Goal: Check status: Check status

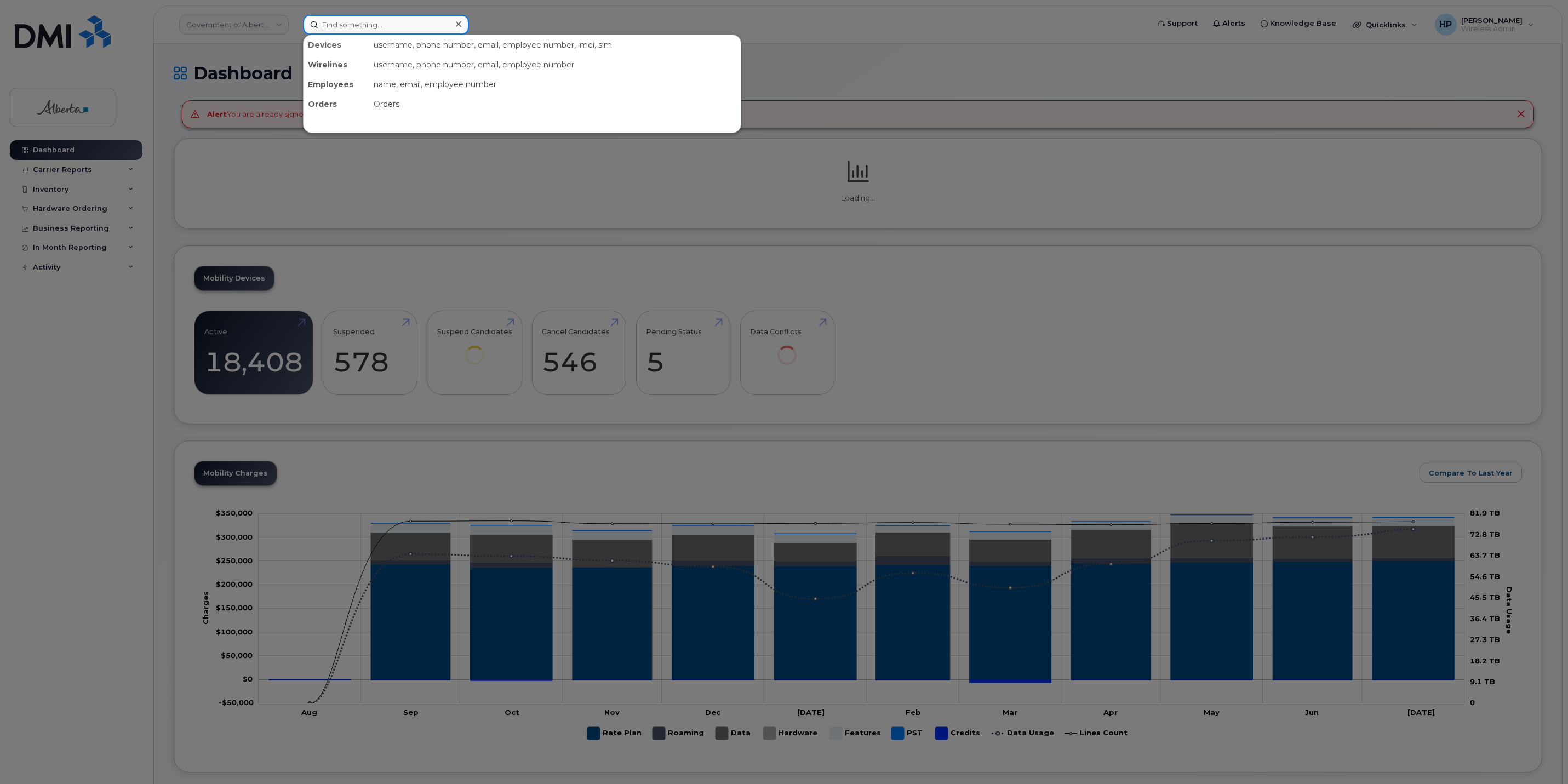
click at [332, 24] on input at bounding box center [386, 24] width 166 height 20
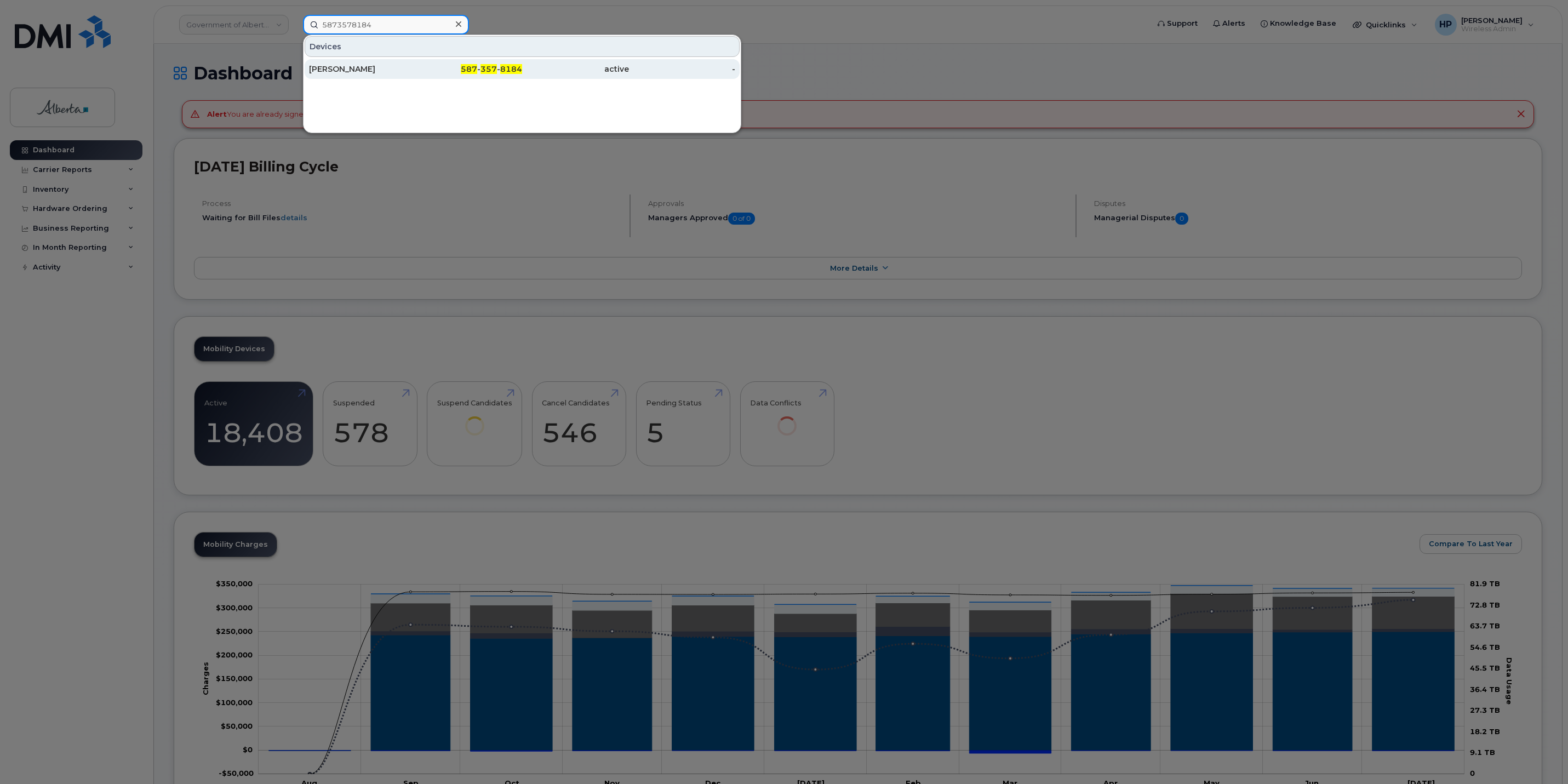
type input "5873578184"
click at [416, 62] on div "[PERSON_NAME]" at bounding box center [469, 69] width 107 height 20
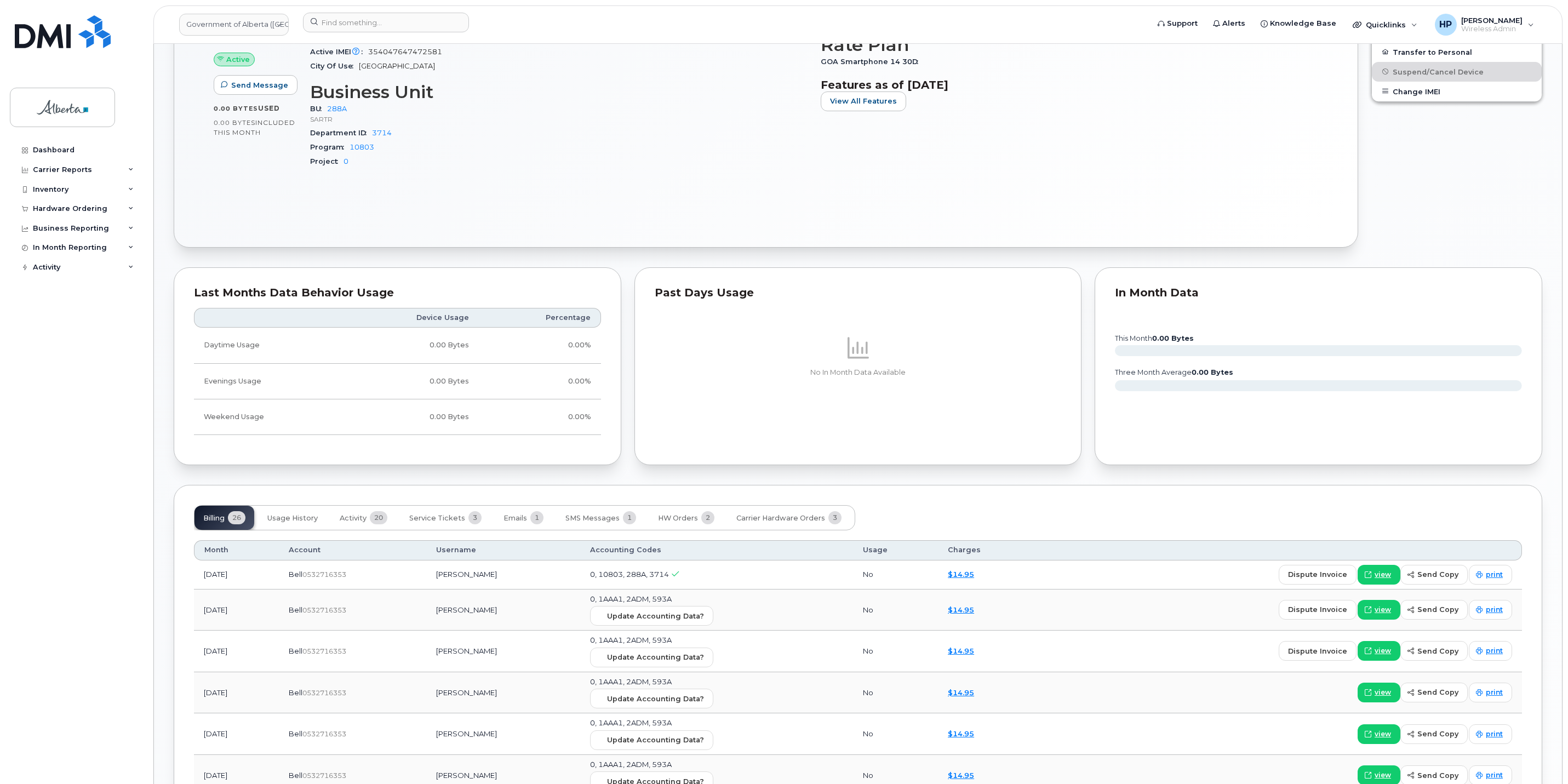
scroll to position [658, 0]
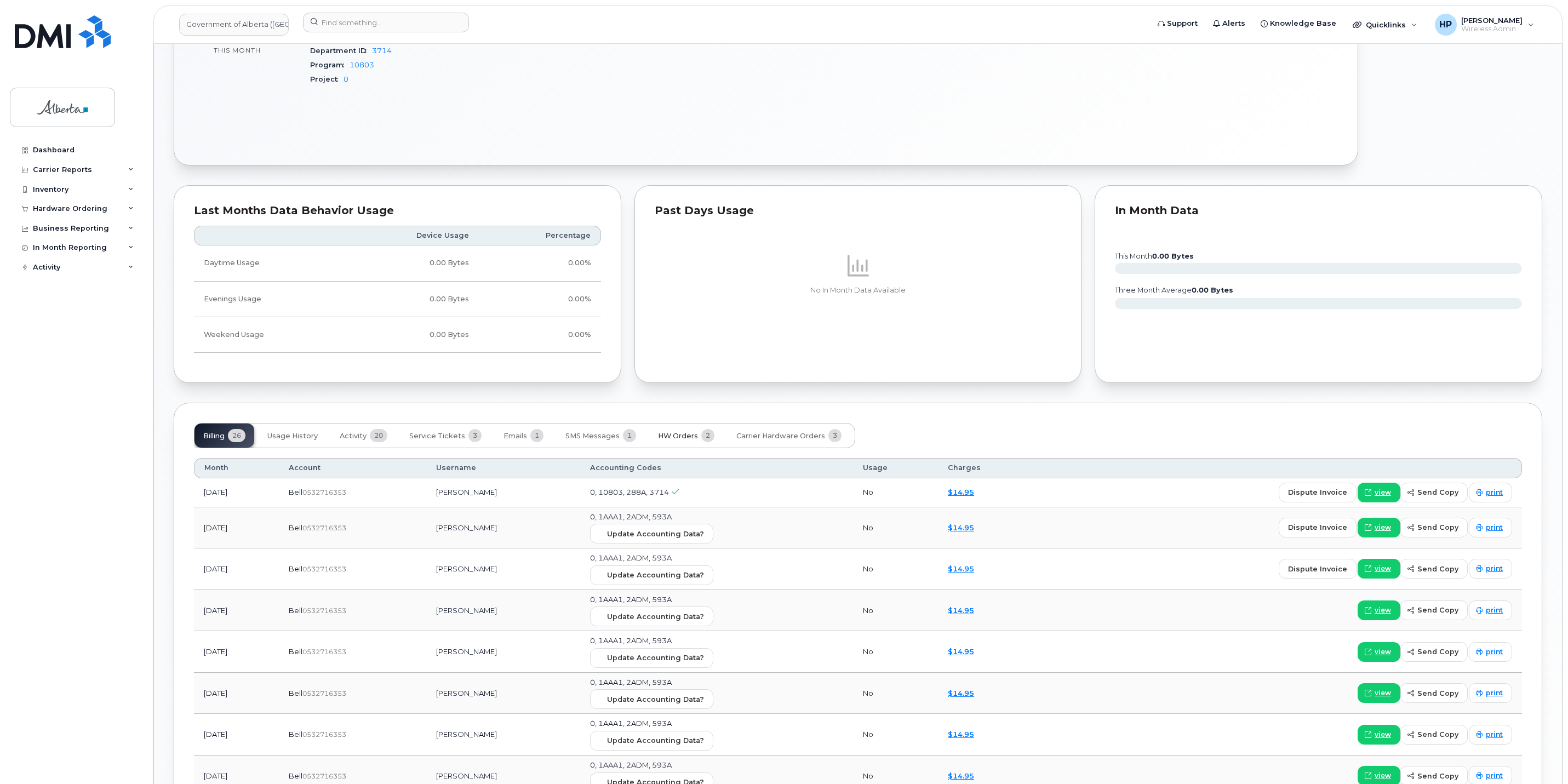
click at [682, 441] on span "HW Orders" at bounding box center [678, 436] width 40 height 9
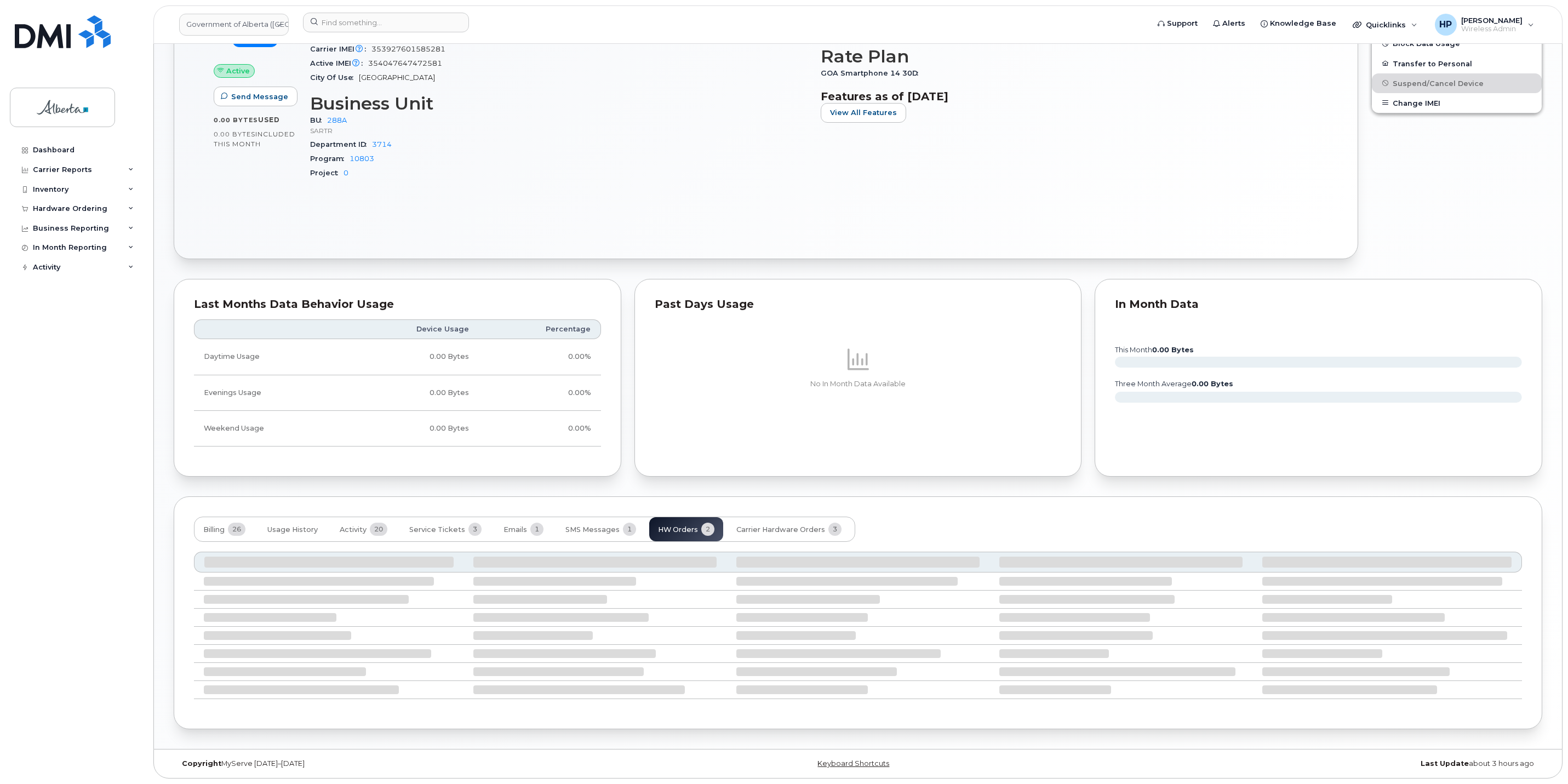
scroll to position [531, 0]
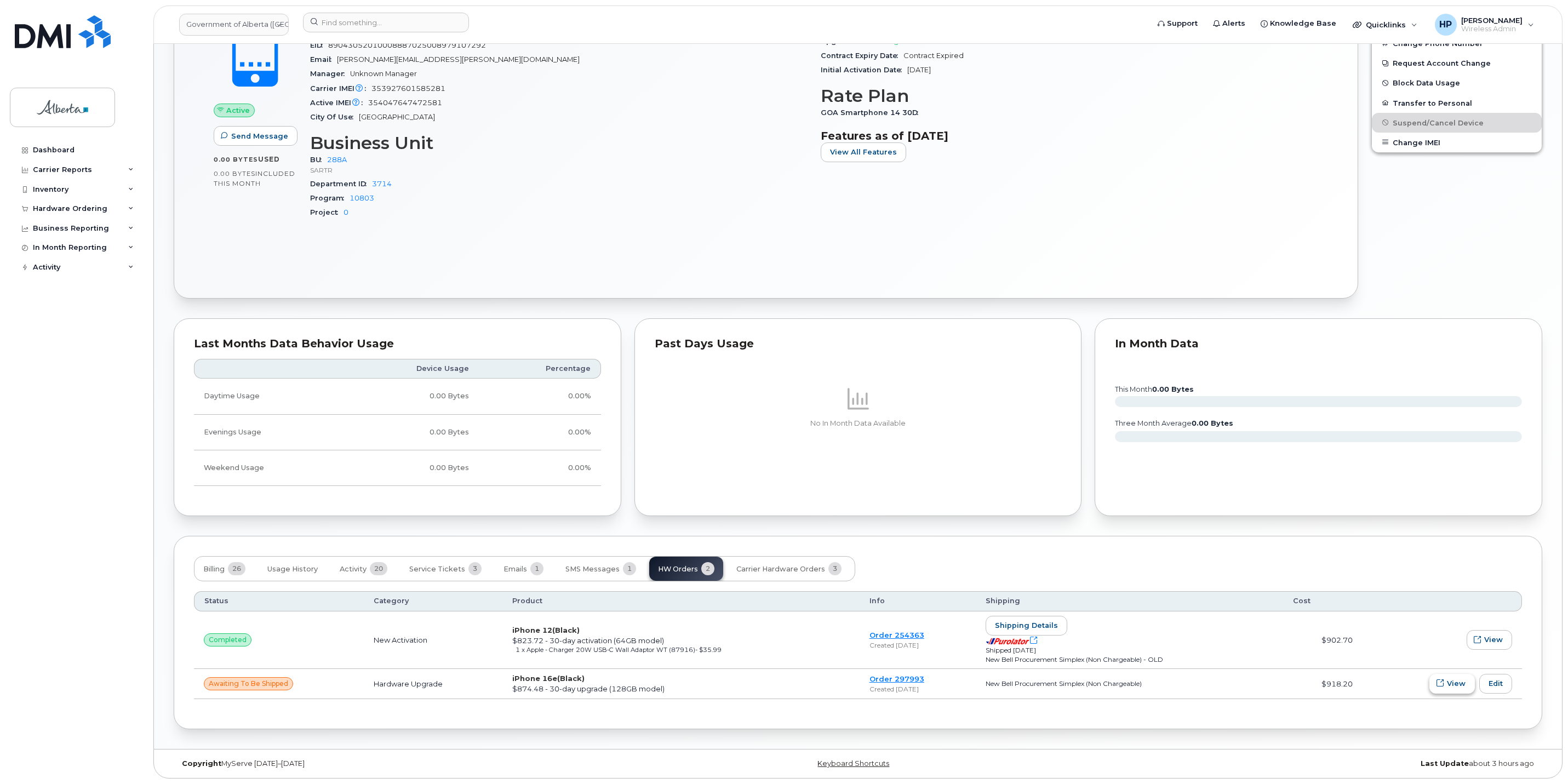
click at [1450, 681] on span "View" at bounding box center [1456, 683] width 19 height 10
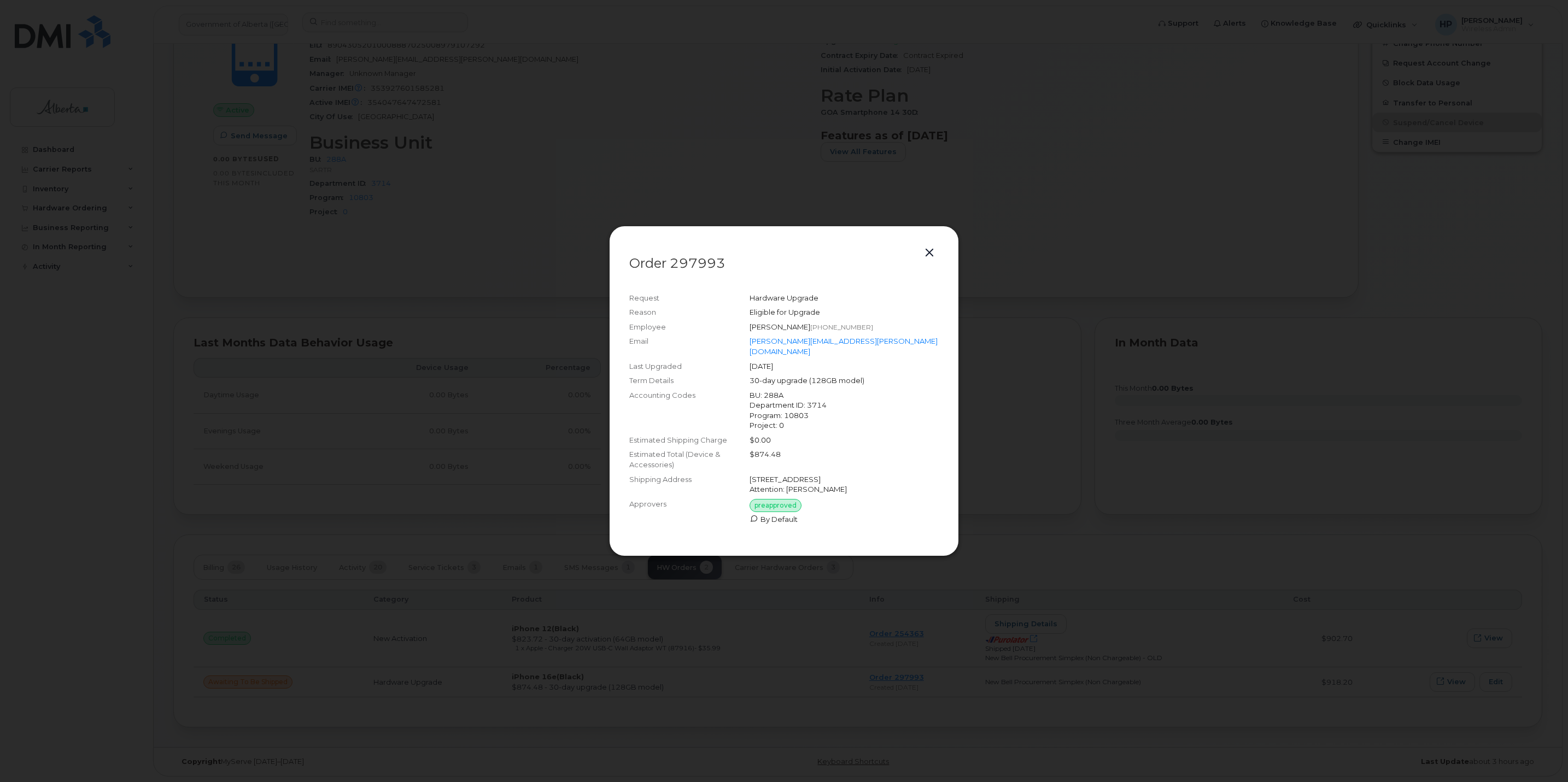
click at [930, 254] on button "button" at bounding box center [929, 253] width 16 height 15
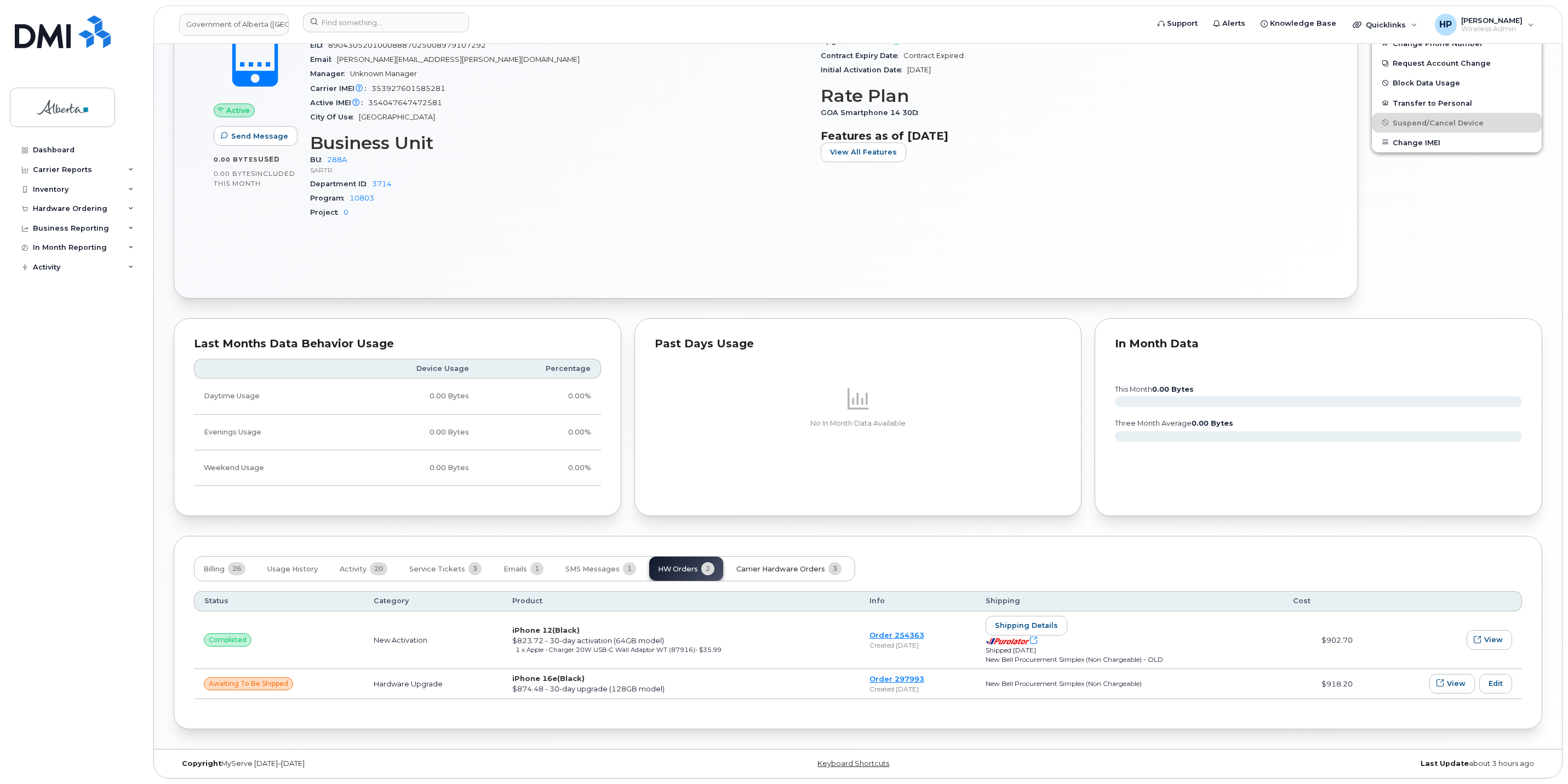
click at [818, 568] on span "Carrier Hardware Orders" at bounding box center [781, 569] width 89 height 9
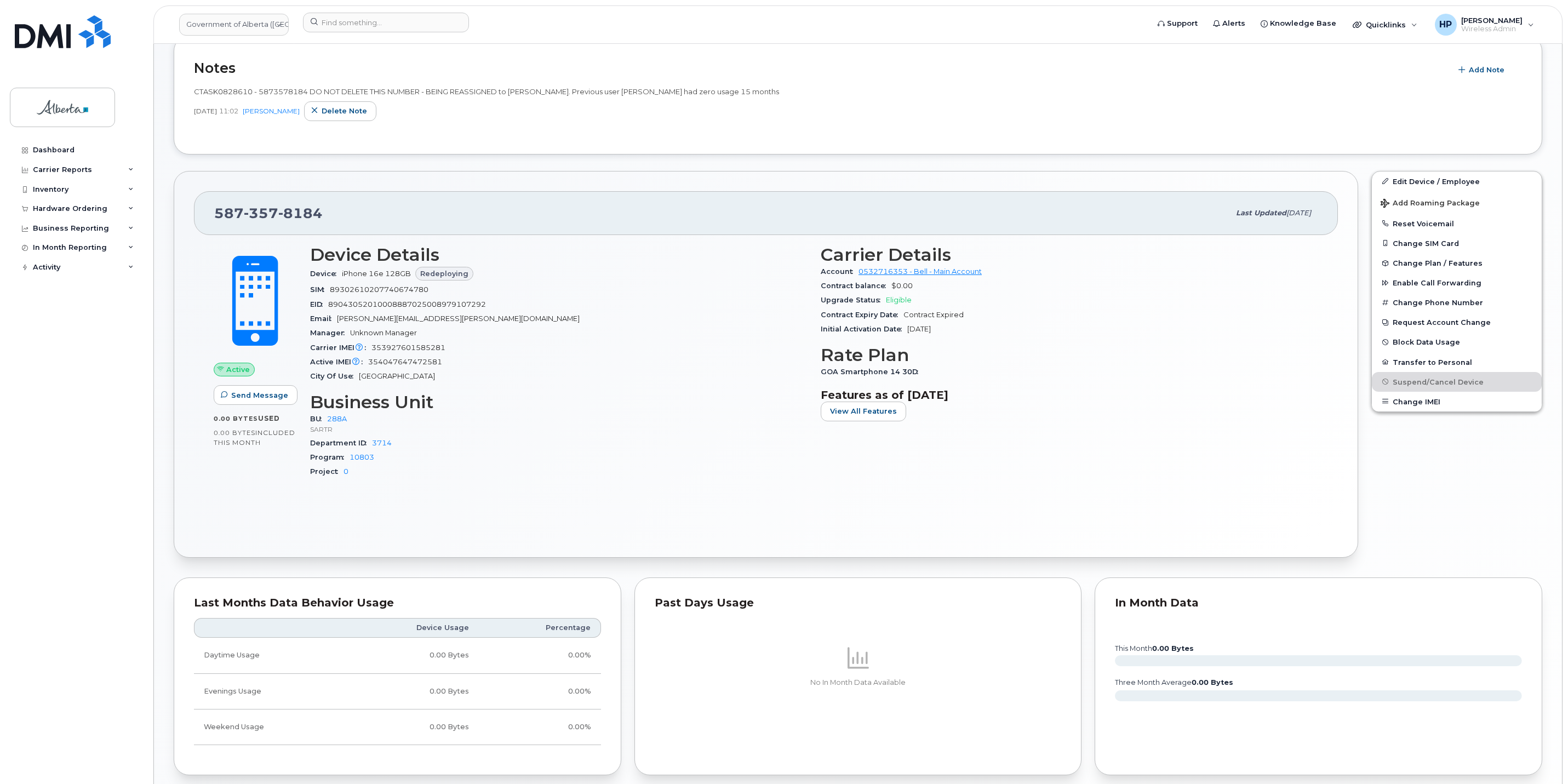
scroll to position [512, 0]
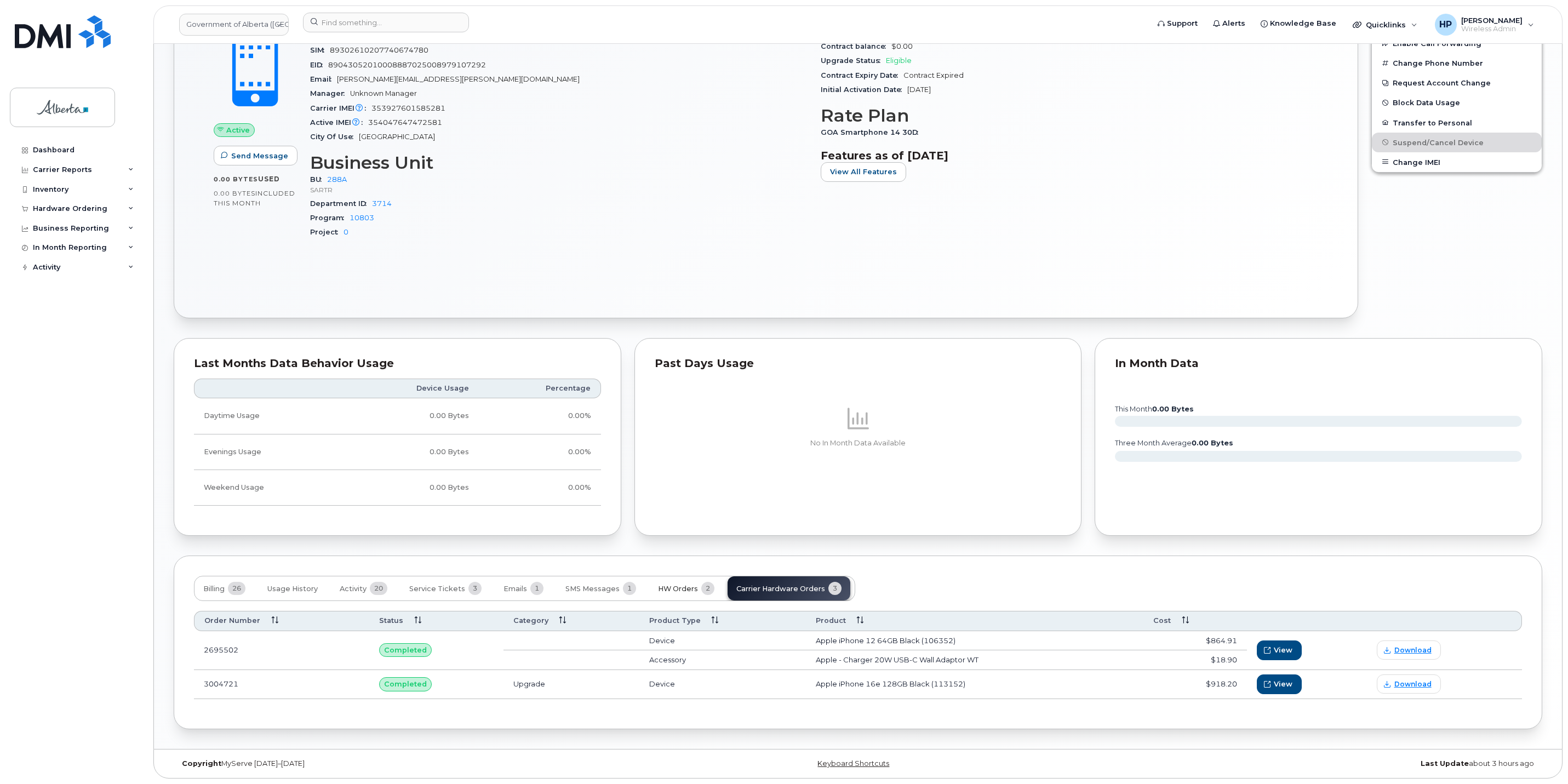
click at [658, 588] on span "HW Orders" at bounding box center [678, 589] width 40 height 9
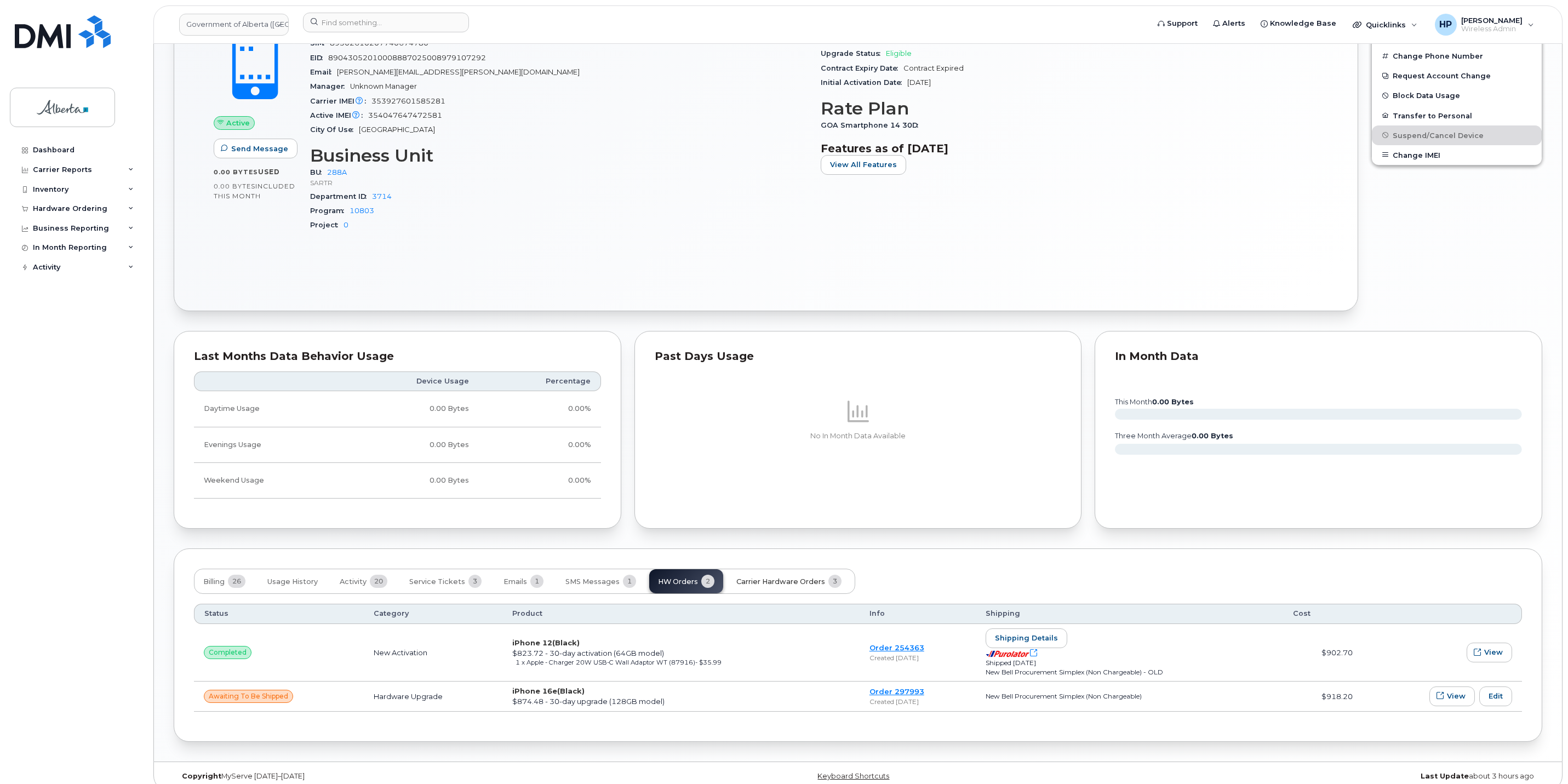
click at [767, 586] on span "Carrier Hardware Orders" at bounding box center [781, 582] width 89 height 9
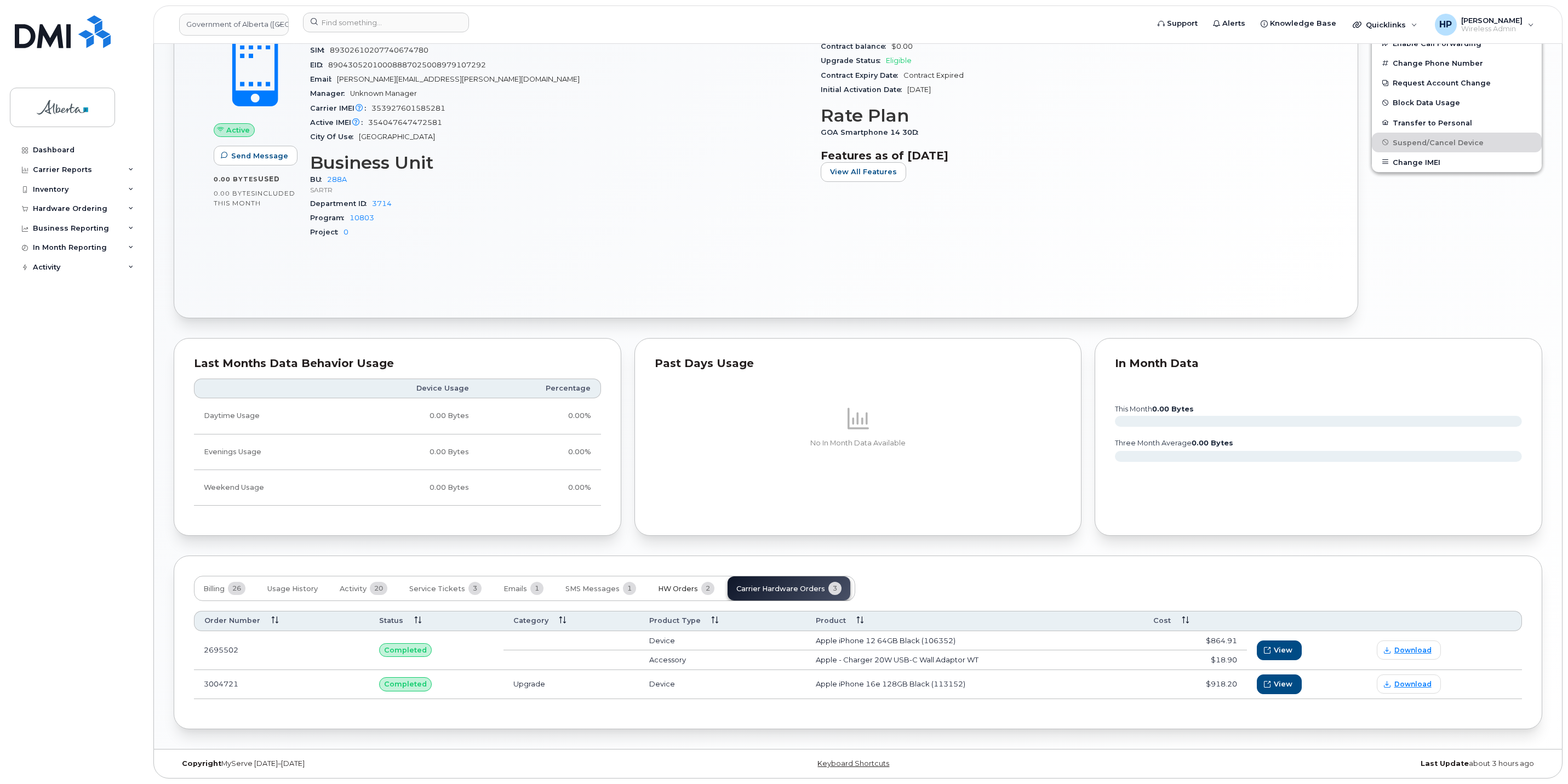
click at [675, 592] on button "HW Orders 2" at bounding box center [686, 589] width 74 height 24
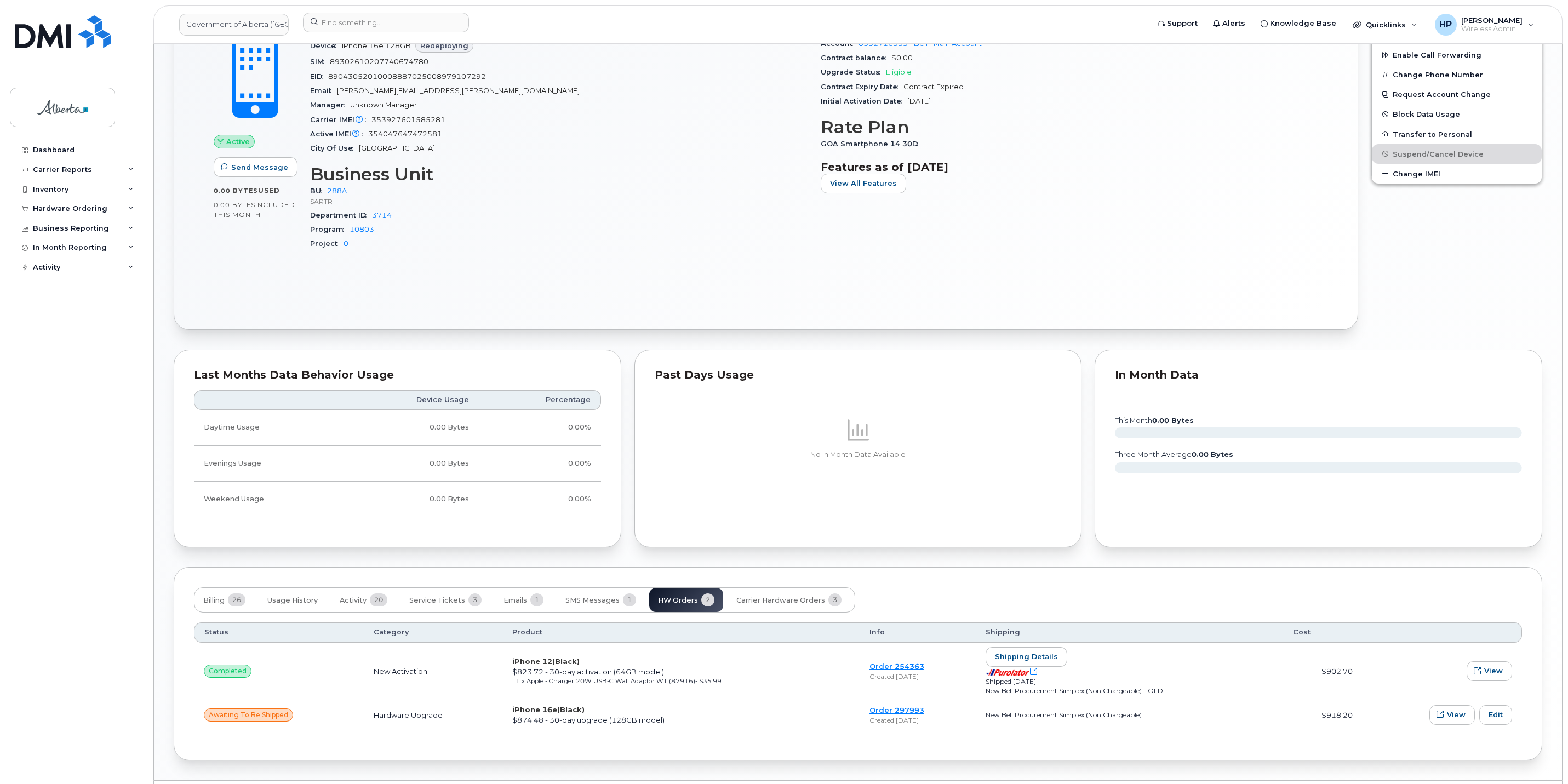
scroll to position [531, 0]
